Goal: Navigation & Orientation: Find specific page/section

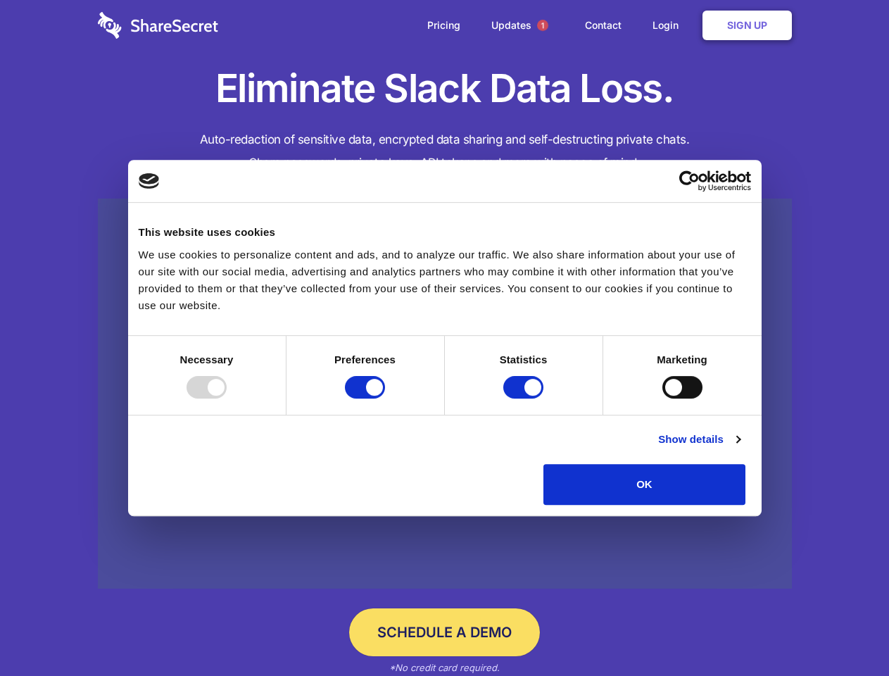
click at [227, 398] on div at bounding box center [207, 387] width 40 height 23
click at [385, 398] on input "Preferences" at bounding box center [365, 387] width 40 height 23
checkbox input "false"
click at [525, 398] on input "Statistics" at bounding box center [523, 387] width 40 height 23
checkbox input "false"
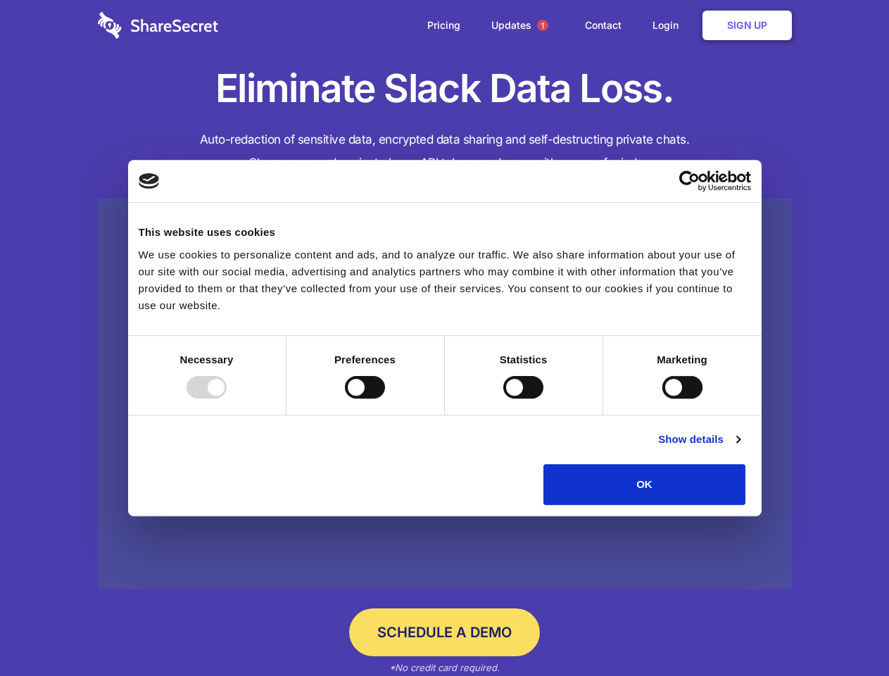
click at [662, 398] on input "Marketing" at bounding box center [682, 387] width 40 height 23
checkbox input "true"
click at [740, 448] on link "Show details" at bounding box center [699, 439] width 82 height 17
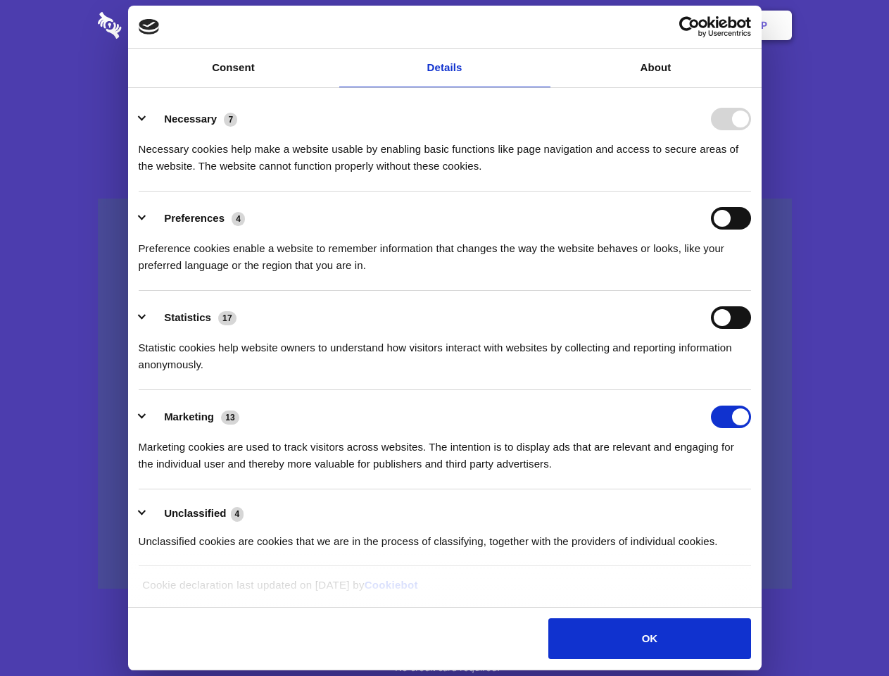
click at [751, 274] on div "Preferences 4 Preference cookies enable a website to remember information that …" at bounding box center [445, 240] width 612 height 67
click at [542, 25] on span "1" at bounding box center [542, 25] width 11 height 11
